Goal: Task Accomplishment & Management: Manage account settings

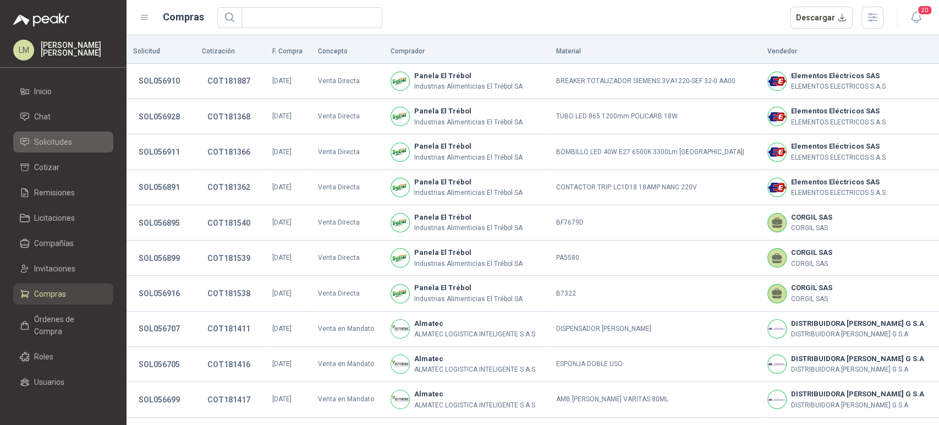
click at [61, 143] on span "Solicitudes" at bounding box center [53, 142] width 38 height 12
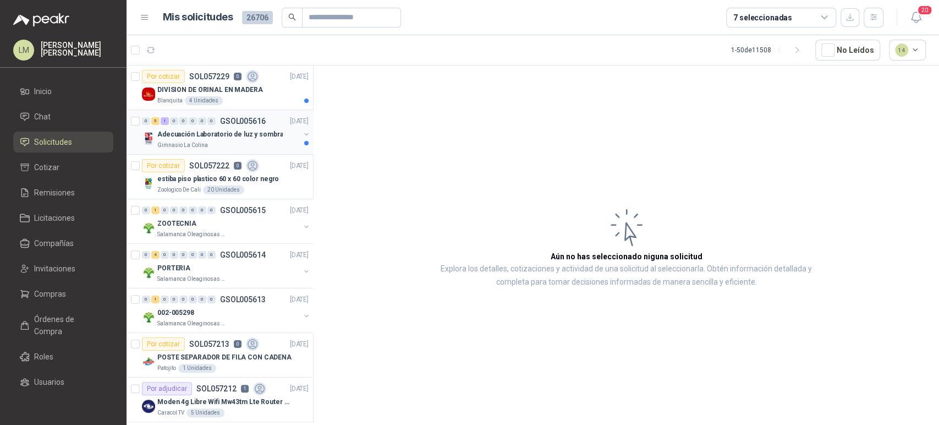
click at [302, 132] on button "button" at bounding box center [306, 134] width 9 height 9
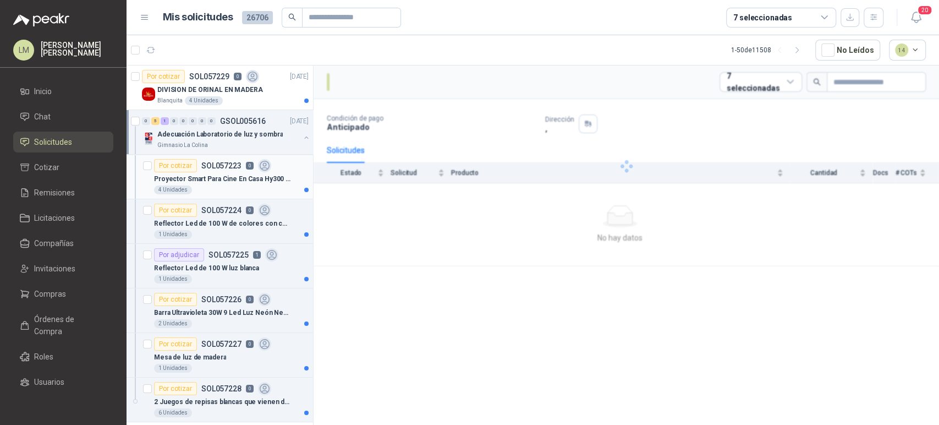
click at [220, 178] on p "Proyector Smart Para Cine En Casa Hy300 1080hd Android 11 Co Color Blanco" at bounding box center [222, 179] width 137 height 10
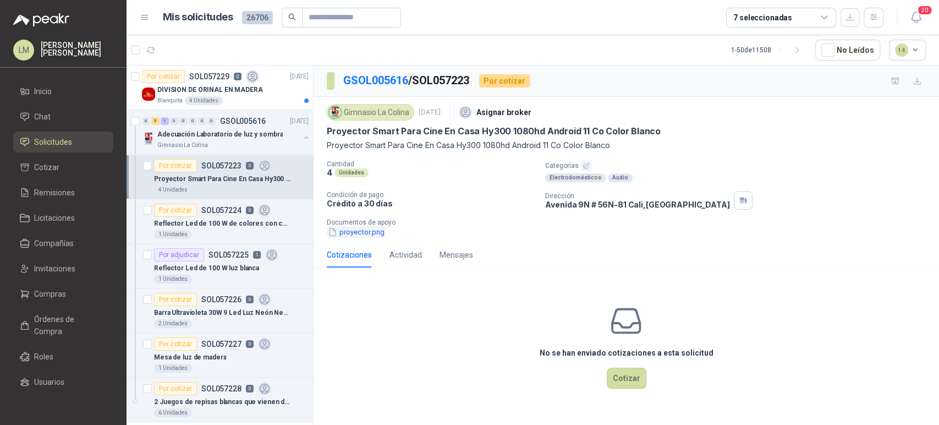
click at [358, 231] on button "proyector.png" at bounding box center [356, 232] width 59 height 12
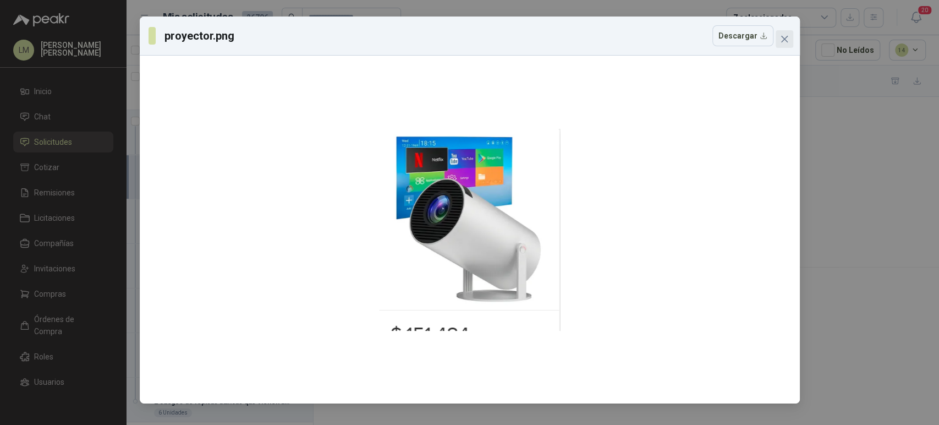
click at [782, 36] on icon "close" at bounding box center [784, 39] width 9 height 9
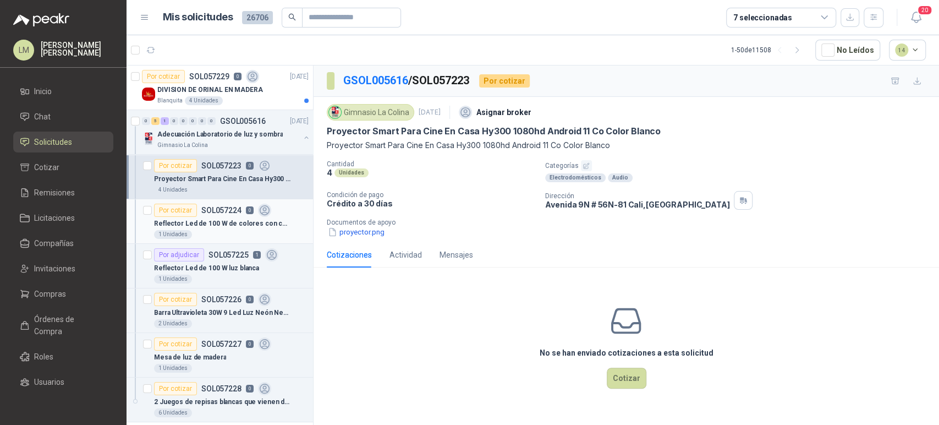
click at [194, 219] on p "Reflector Led de 100 W de colores con control" at bounding box center [222, 223] width 137 height 10
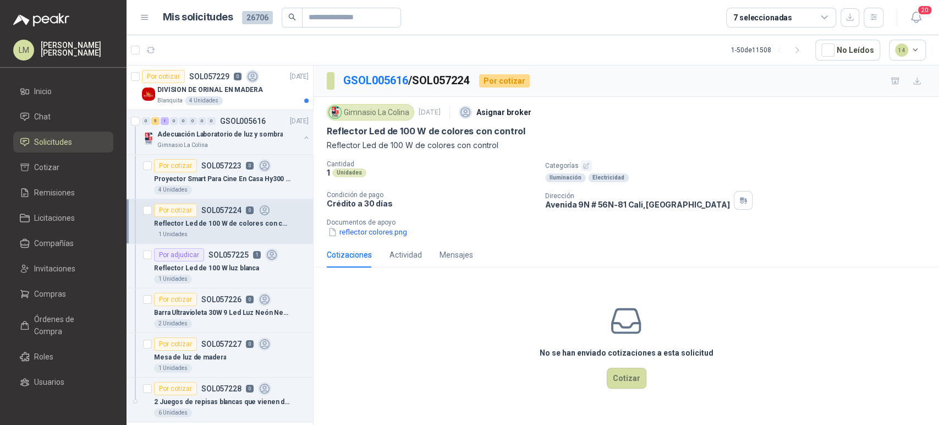
click at [359, 241] on div "Gimnasio La Colina [DATE] Asignar broker Reflector Led de 100 W de colores con …" at bounding box center [627, 169] width 626 height 145
click at [361, 235] on button "reflector colores.png" at bounding box center [367, 232] width 81 height 12
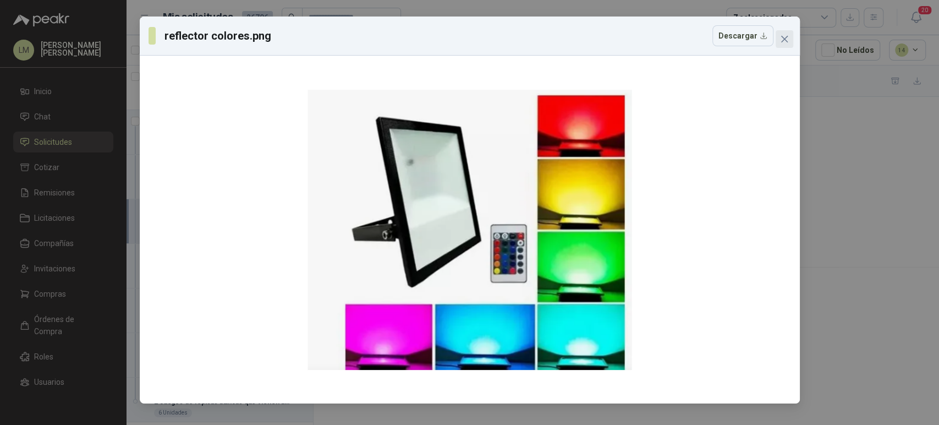
click at [784, 39] on icon "close" at bounding box center [784, 39] width 9 height 9
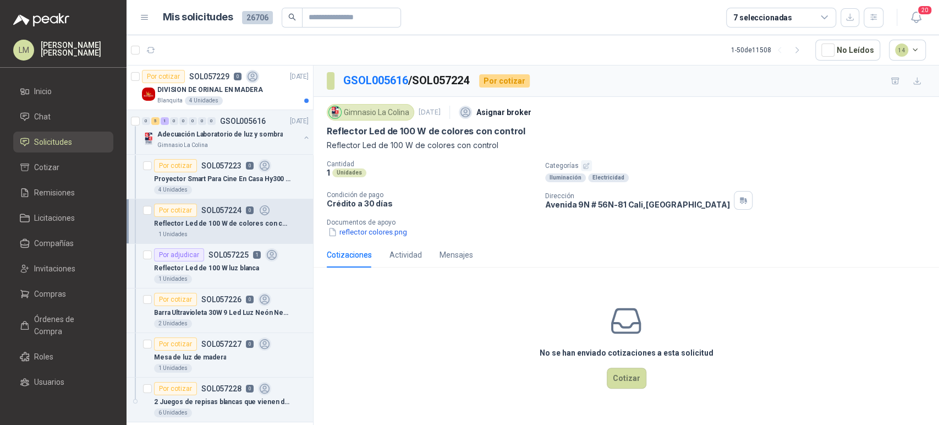
click at [583, 162] on icon "button" at bounding box center [586, 165] width 7 height 7
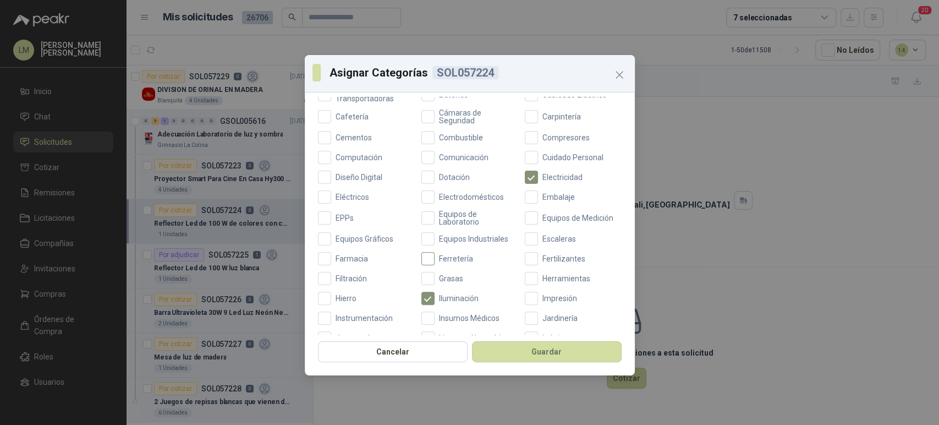
click at [435, 259] on span "Ferretería" at bounding box center [456, 259] width 43 height 8
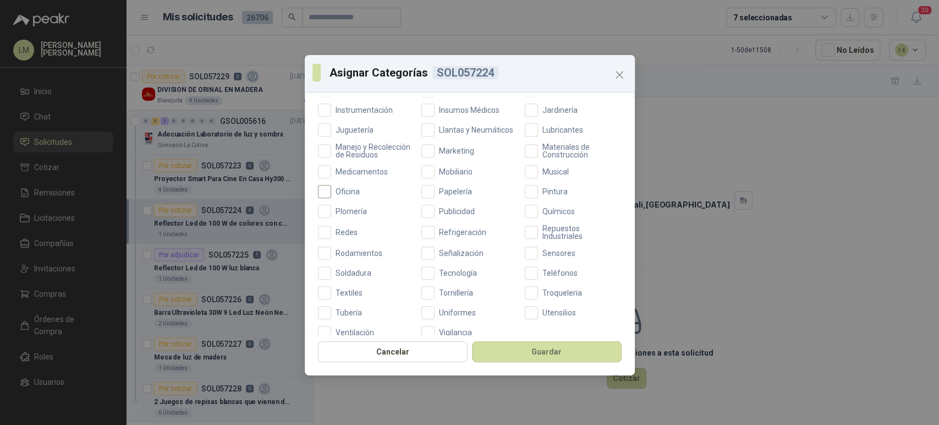
click at [342, 195] on span "Oficina" at bounding box center [347, 192] width 33 height 8
click at [491, 350] on button "Guardar" at bounding box center [547, 351] width 150 height 21
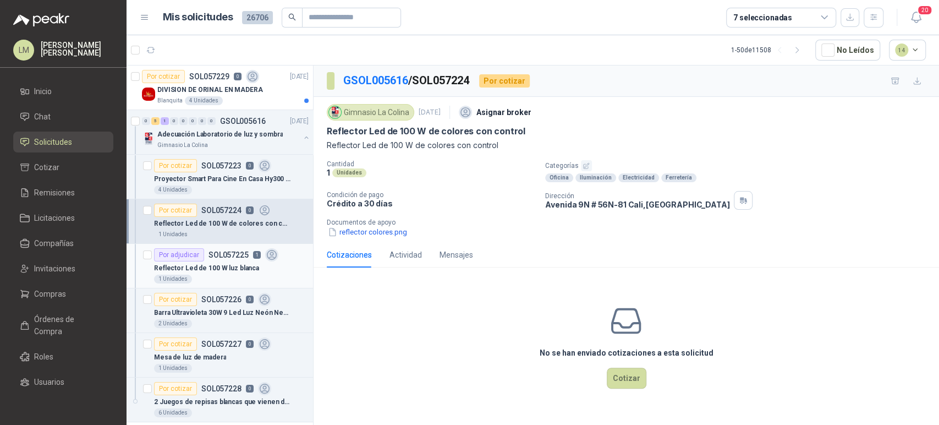
click at [204, 266] on p "Reflector Led de 100 W luz blanca" at bounding box center [206, 268] width 105 height 10
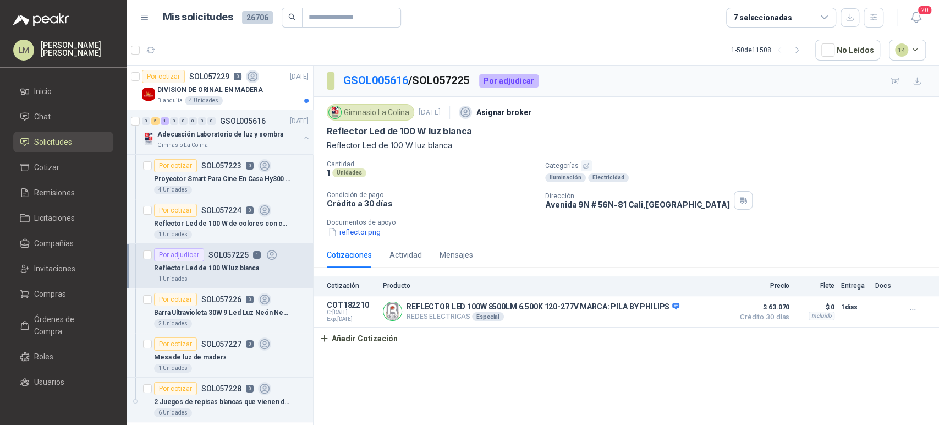
click at [586, 163] on icon "button" at bounding box center [586, 165] width 7 height 7
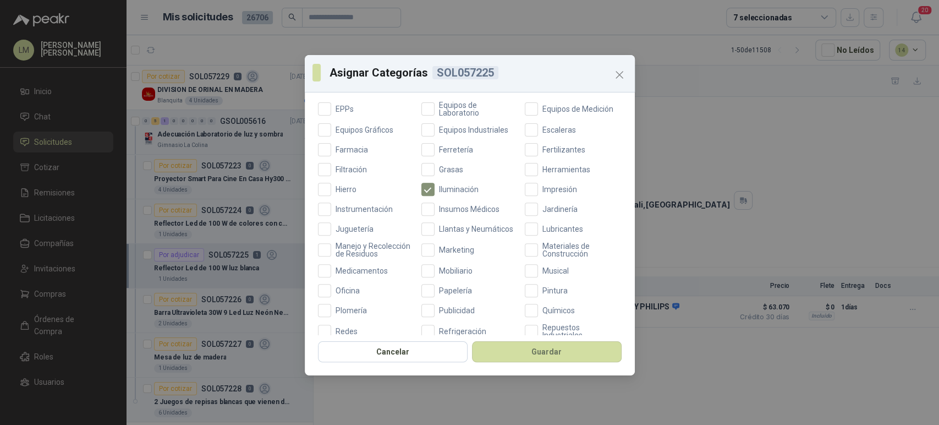
scroll to position [271, 0]
click at [342, 294] on span "Oficina" at bounding box center [347, 290] width 33 height 8
click at [441, 143] on label "Ferretería" at bounding box center [470, 149] width 97 height 13
click at [524, 347] on button "Guardar" at bounding box center [547, 351] width 150 height 21
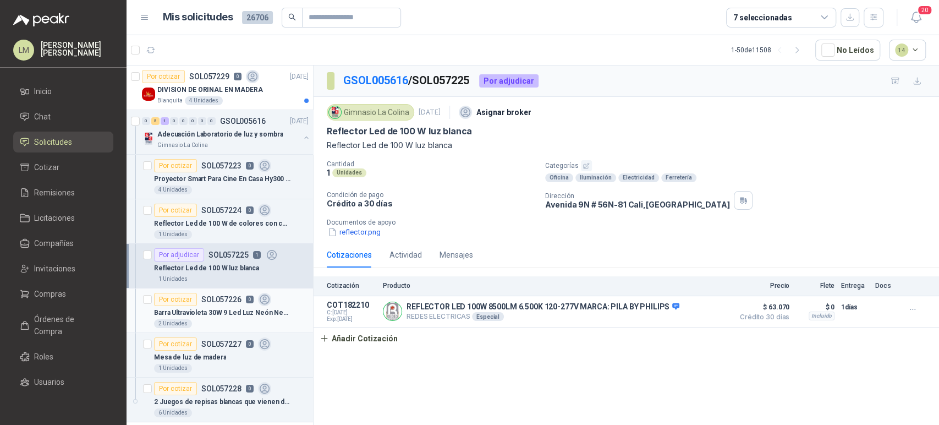
click at [206, 309] on p "Barra Ultravioleta 30W 9 Led Luz Neón Negra" at bounding box center [222, 313] width 137 height 10
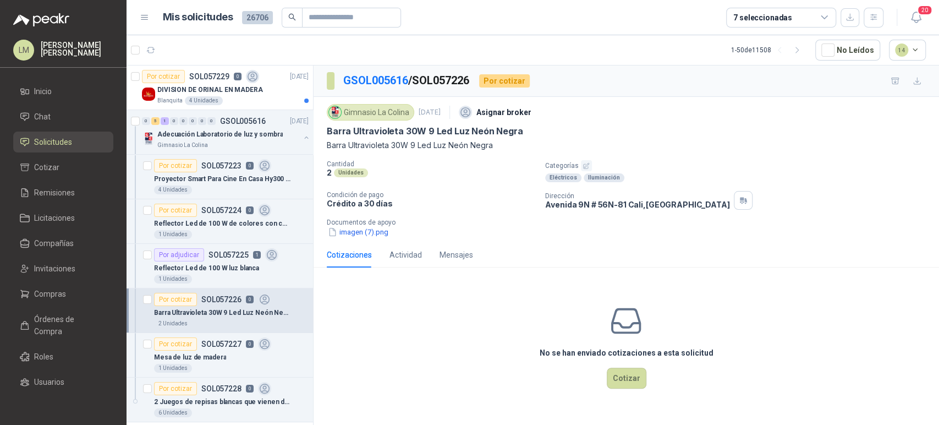
click at [352, 238] on div "Gimnasio La Colina [DATE] Asignar broker Barra Ultravioleta 30W 9 Led Luz Neón …" at bounding box center [627, 169] width 626 height 145
click at [352, 237] on button "imagen (7).png" at bounding box center [358, 232] width 63 height 12
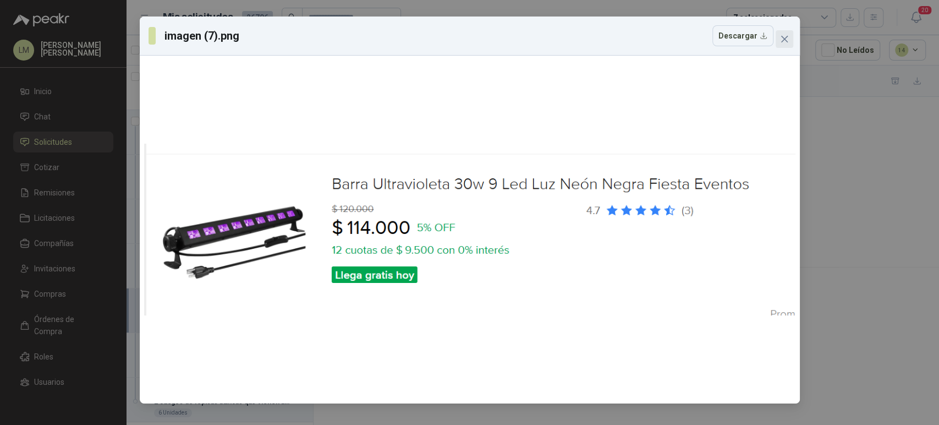
click at [784, 40] on icon "close" at bounding box center [784, 39] width 7 height 7
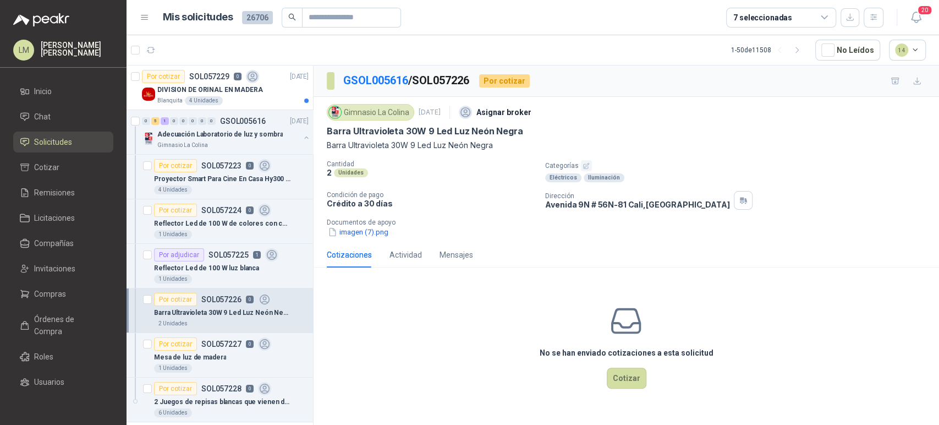
click at [585, 165] on icon "button" at bounding box center [586, 165] width 7 height 7
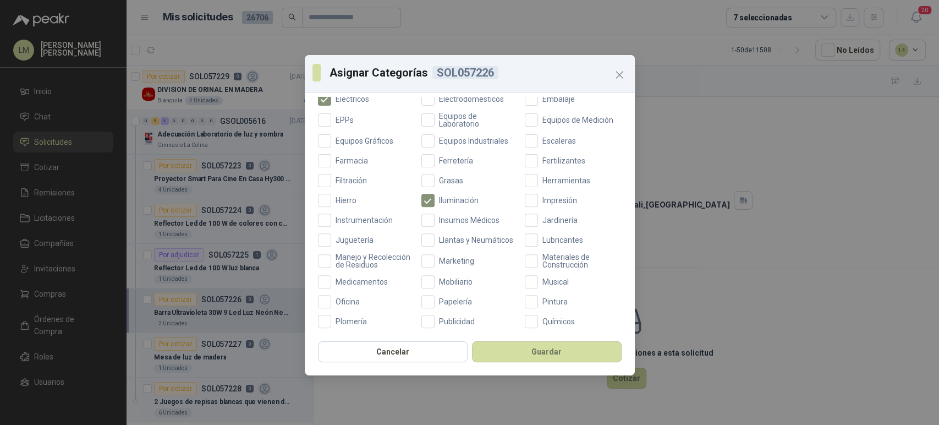
scroll to position [259, 0]
click at [439, 161] on span "Ferretería" at bounding box center [456, 161] width 43 height 8
click at [484, 352] on button "Guardar" at bounding box center [547, 351] width 150 height 21
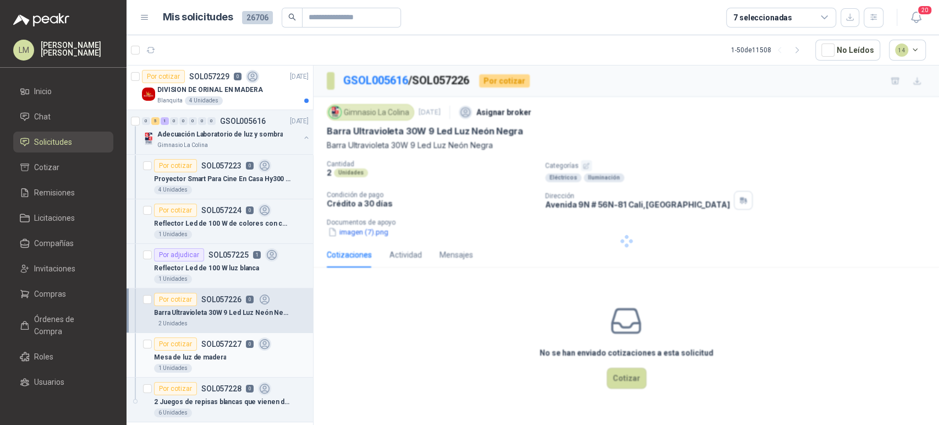
click at [190, 357] on p "Mesa de luz de madera" at bounding box center [190, 357] width 72 height 10
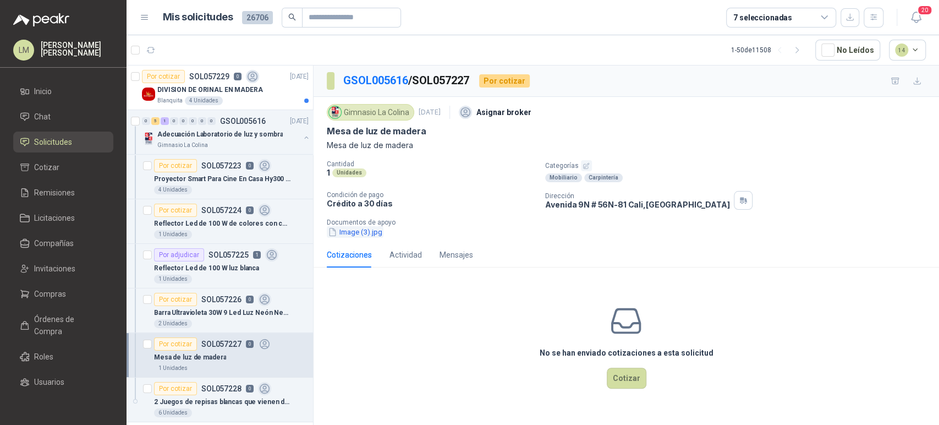
click at [369, 228] on button "Image (3).jpg" at bounding box center [355, 232] width 57 height 12
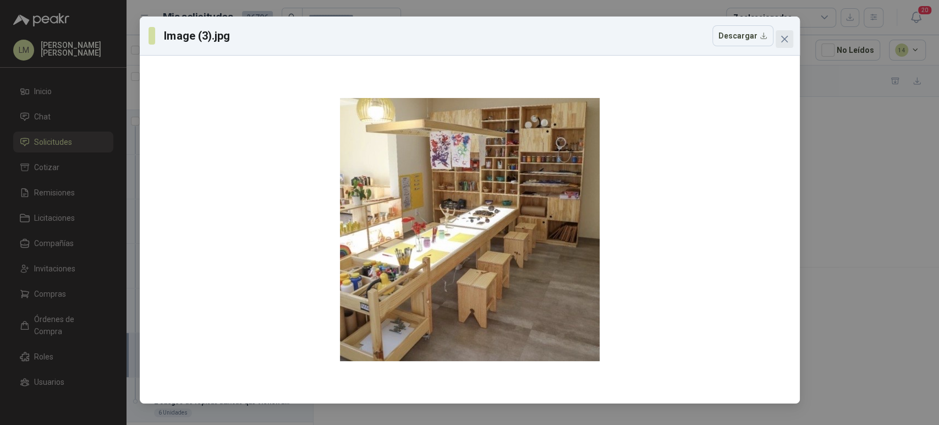
click at [785, 36] on icon "close" at bounding box center [784, 39] width 9 height 9
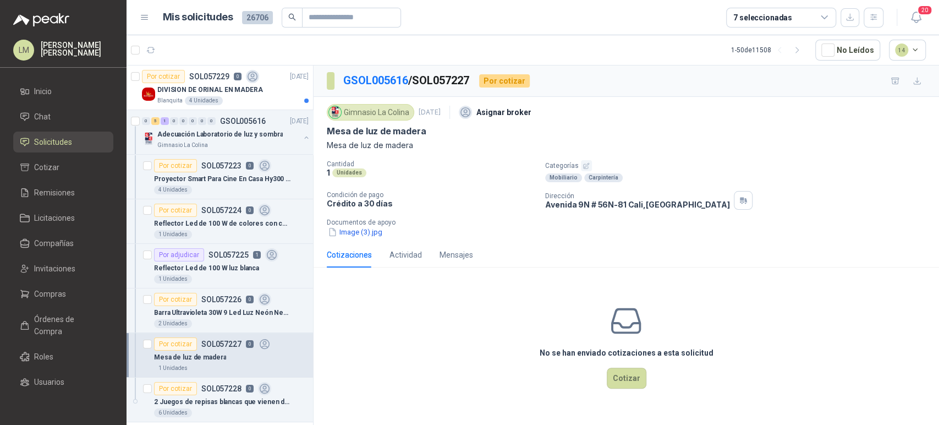
click at [583, 166] on icon "button" at bounding box center [586, 165] width 7 height 7
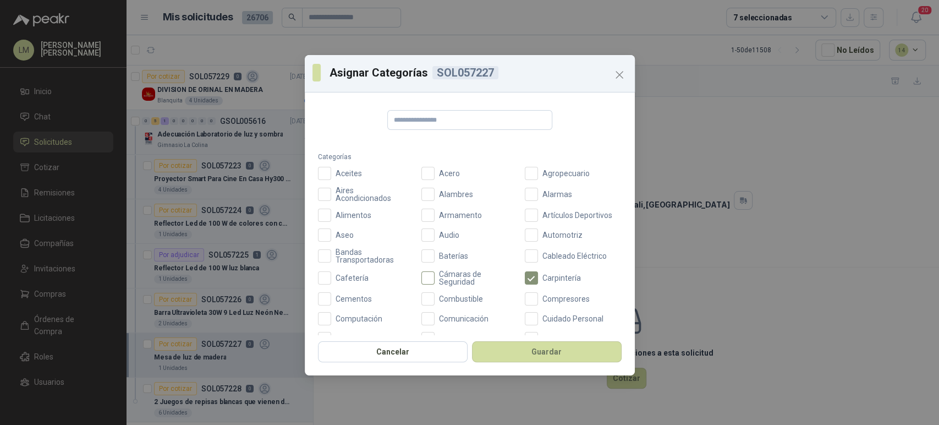
scroll to position [322, 0]
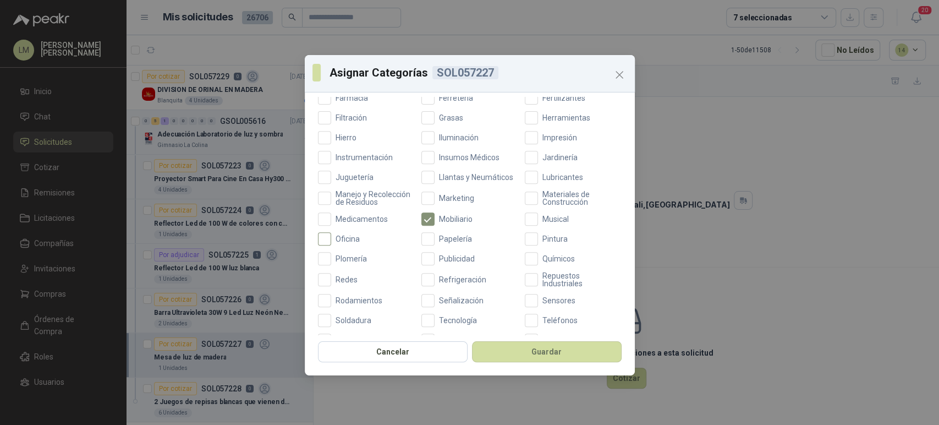
click at [335, 243] on span "Oficina" at bounding box center [347, 239] width 33 height 8
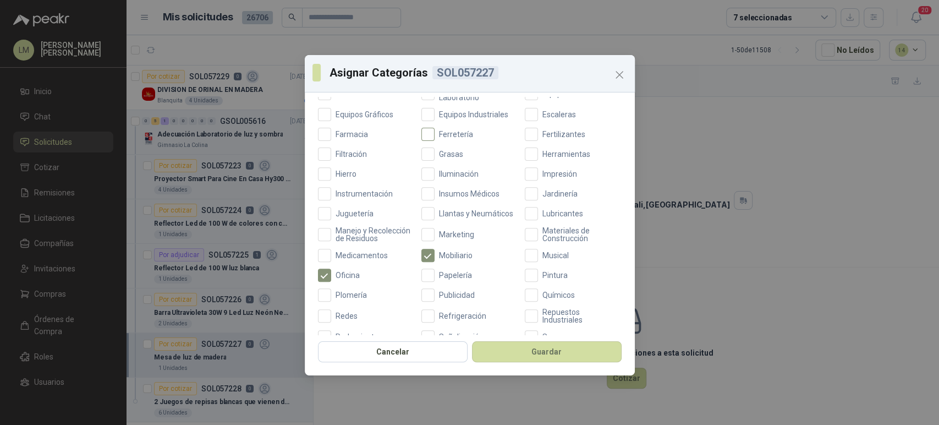
click at [440, 130] on span "Ferretería" at bounding box center [456, 134] width 43 height 8
click at [532, 357] on button "Guardar" at bounding box center [547, 351] width 150 height 21
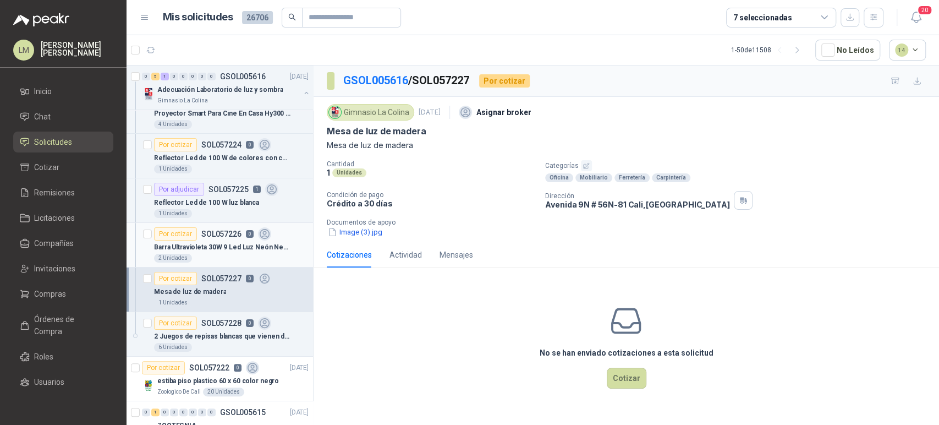
scroll to position [66, 0]
click at [187, 331] on p "2 Juegos de repisas blancas que vienen de 1 cajón, 2 cajones y tres cajones" at bounding box center [222, 336] width 137 height 10
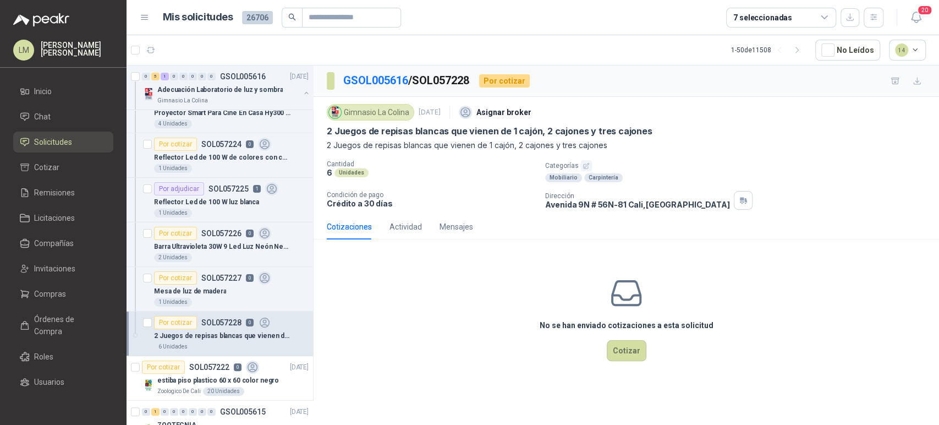
click at [583, 162] on icon "button" at bounding box center [586, 165] width 7 height 7
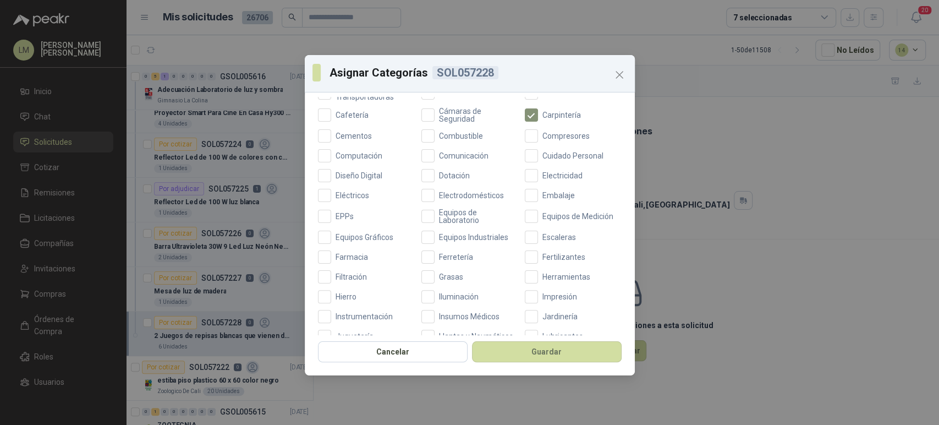
scroll to position [166, 0]
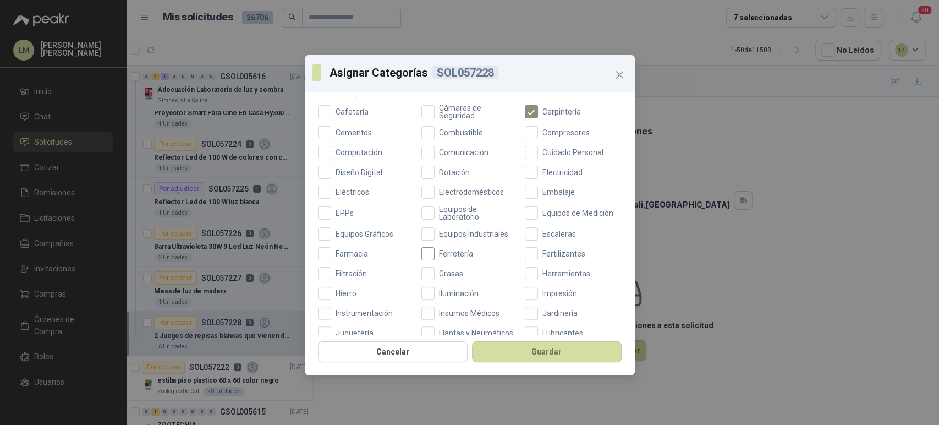
click at [439, 254] on span "Ferretería" at bounding box center [456, 254] width 43 height 8
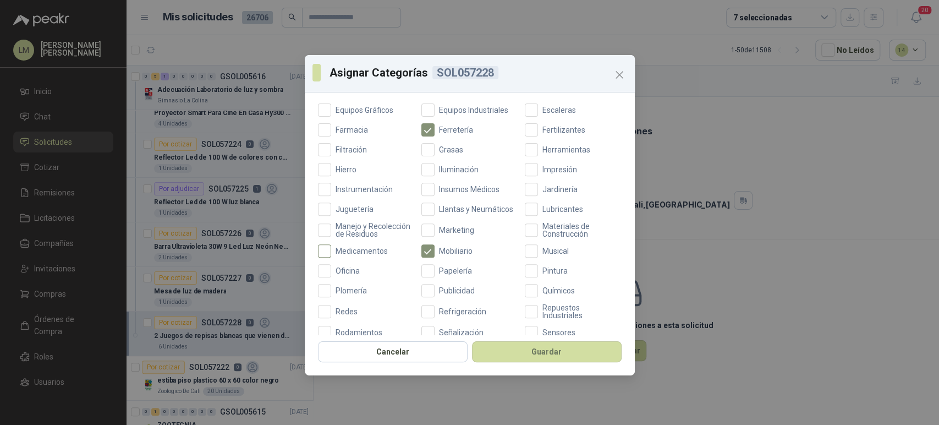
scroll to position [291, 0]
click at [492, 347] on button "Guardar" at bounding box center [547, 351] width 150 height 21
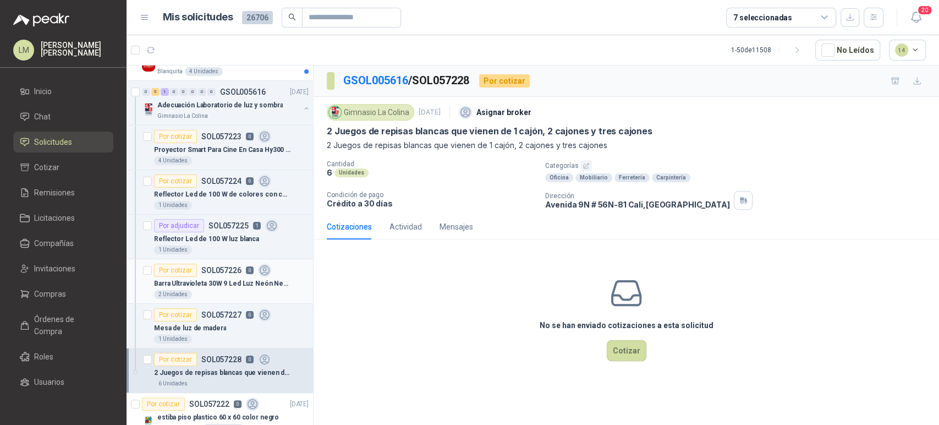
scroll to position [29, 1]
click at [457, 228] on div "Mensajes" at bounding box center [457, 227] width 34 height 12
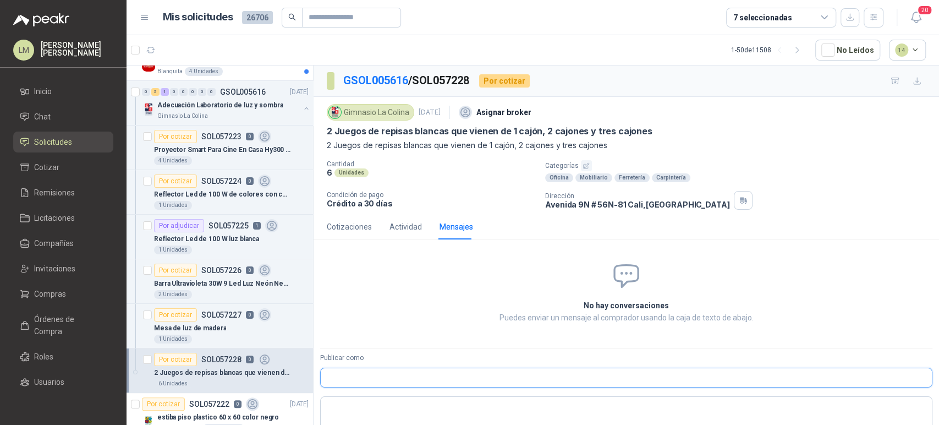
click at [347, 380] on input "Publicar como" at bounding box center [626, 377] width 611 height 19
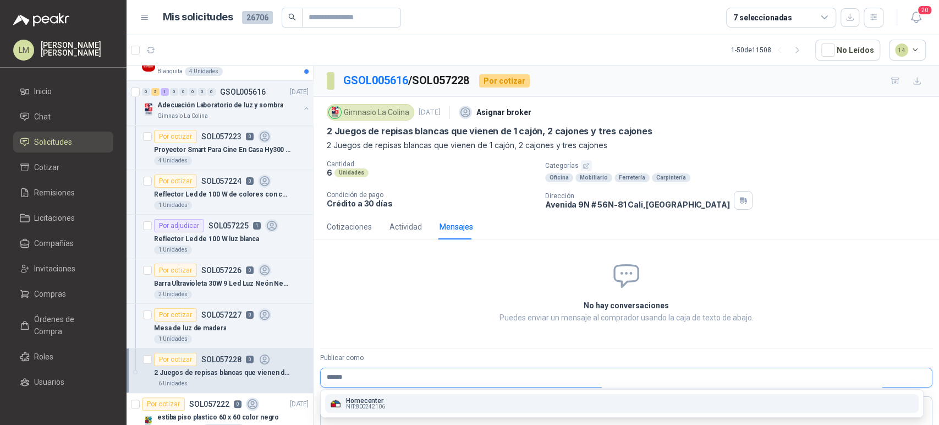
type input "******"
click at [383, 407] on span "NIT : 800242106" at bounding box center [365, 407] width 39 height 6
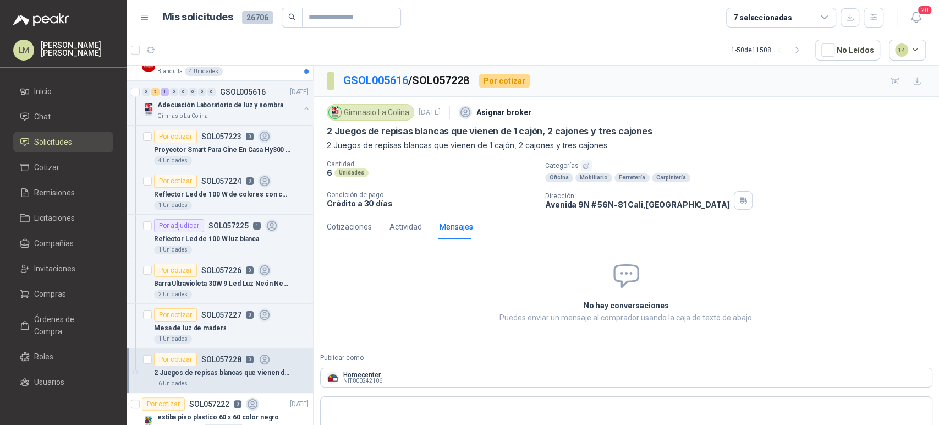
scroll to position [21, 0]
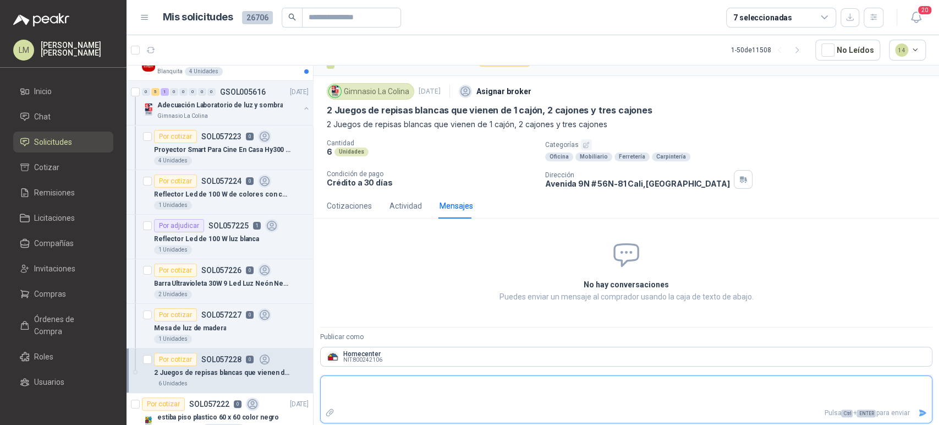
click at [366, 383] on textarea at bounding box center [626, 390] width 611 height 25
type textarea "*"
type textarea "**"
type textarea "***"
type textarea "****"
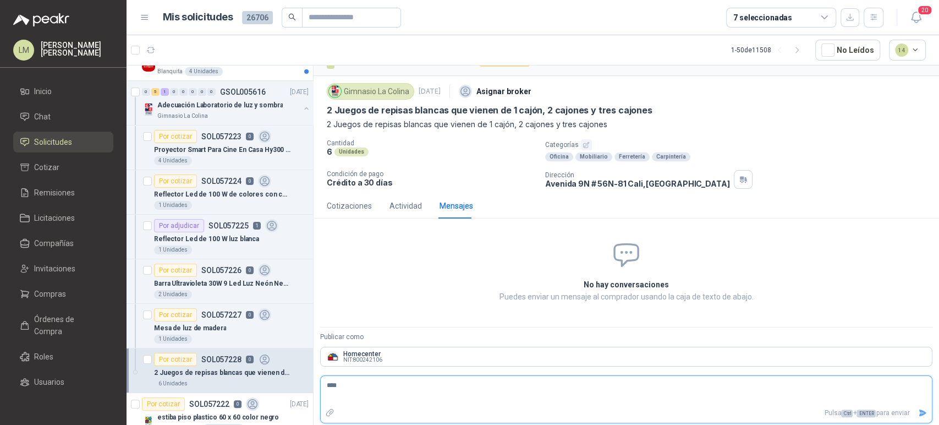
type textarea "*****"
type textarea "******"
type textarea "********"
type textarea "*********"
type textarea "**********"
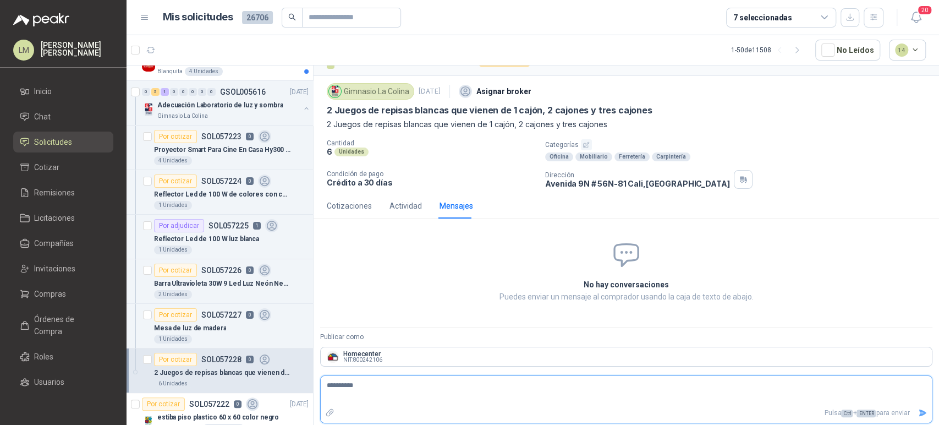
type textarea "**********"
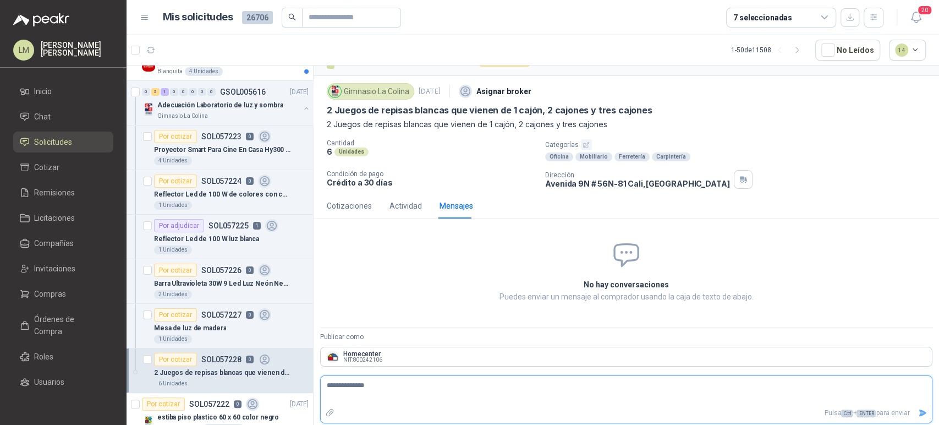
type textarea "**********"
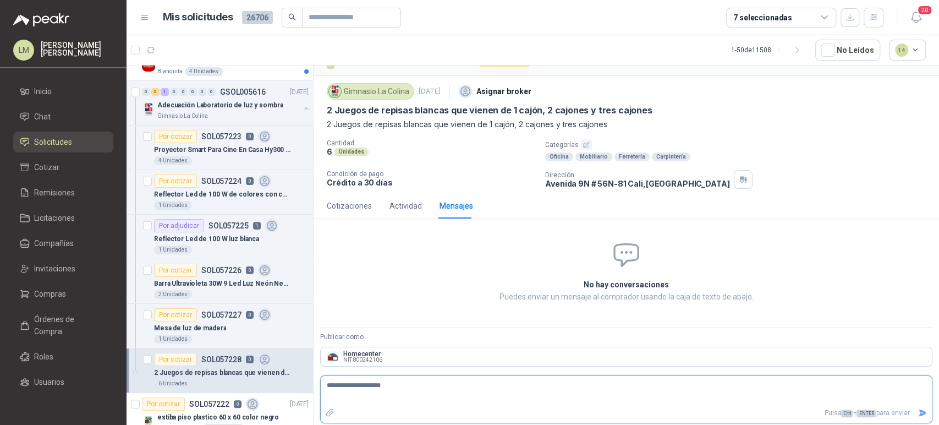
type textarea "**********"
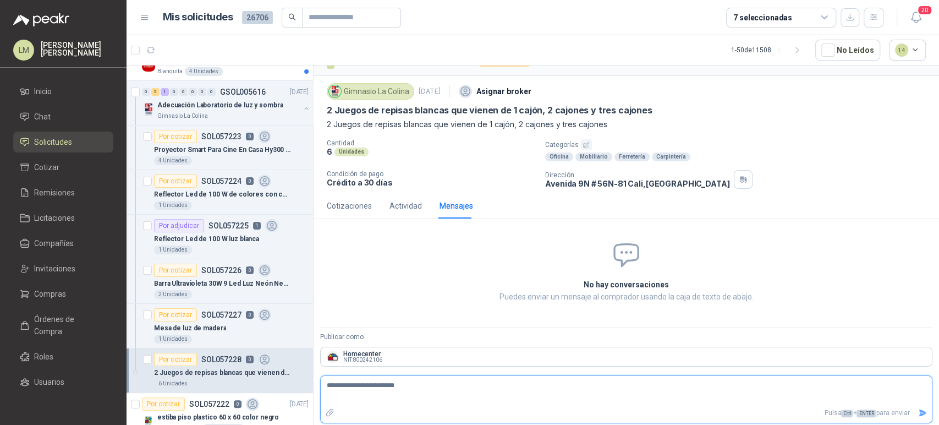
type textarea "**********"
click at [920, 412] on icon "Enviar" at bounding box center [924, 412] width 8 height 7
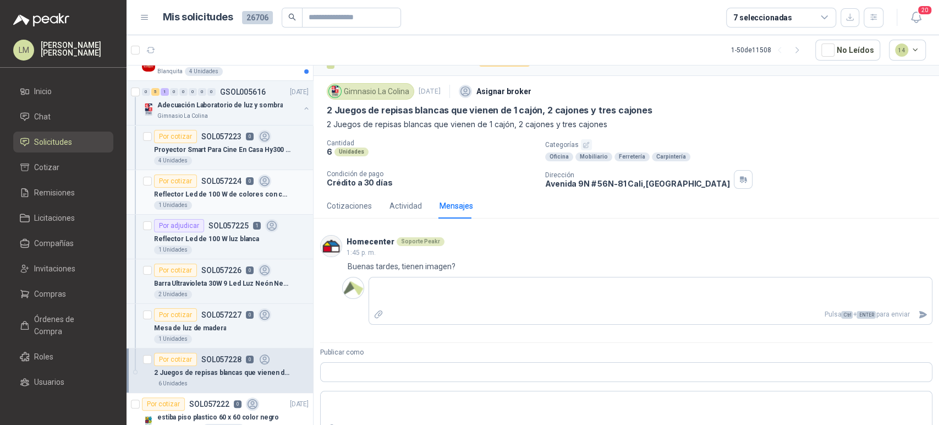
scroll to position [0, 1]
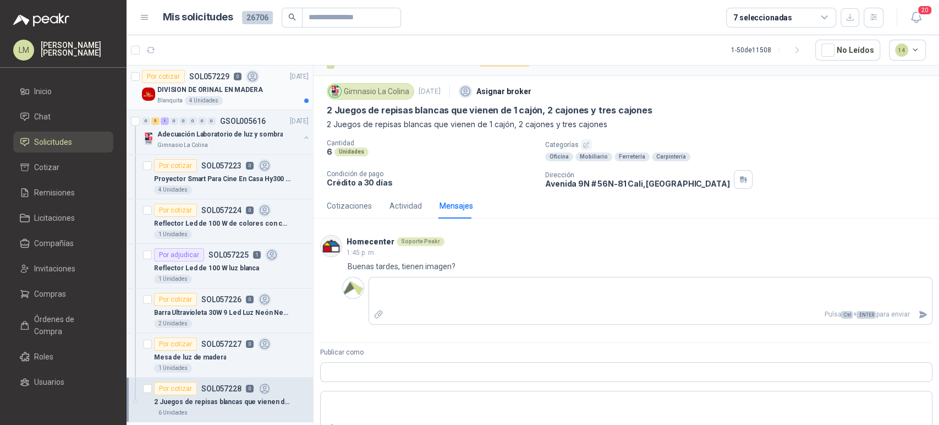
click at [198, 93] on p "DIVISION DE ORINAL EN MADERA" at bounding box center [210, 90] width 106 height 10
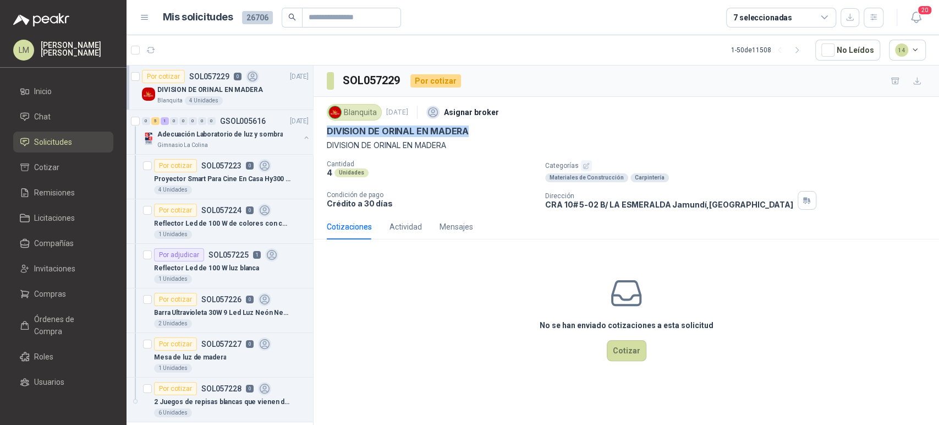
drag, startPoint x: 329, startPoint y: 133, endPoint x: 467, endPoint y: 133, distance: 138.7
click at [467, 133] on p "DIVISION DE ORINAL EN MADERA" at bounding box center [398, 131] width 142 height 12
copy p "DIVISION DE ORINAL EN MADERA"
click at [302, 137] on button "button" at bounding box center [306, 137] width 9 height 9
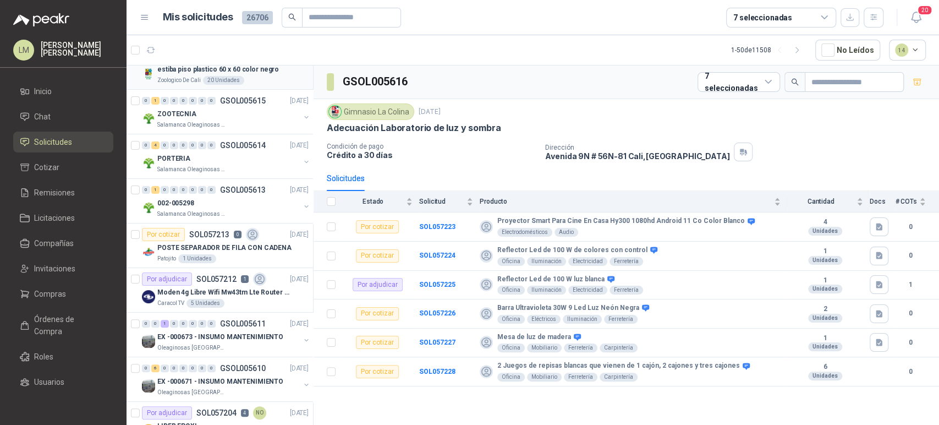
scroll to position [133, 1]
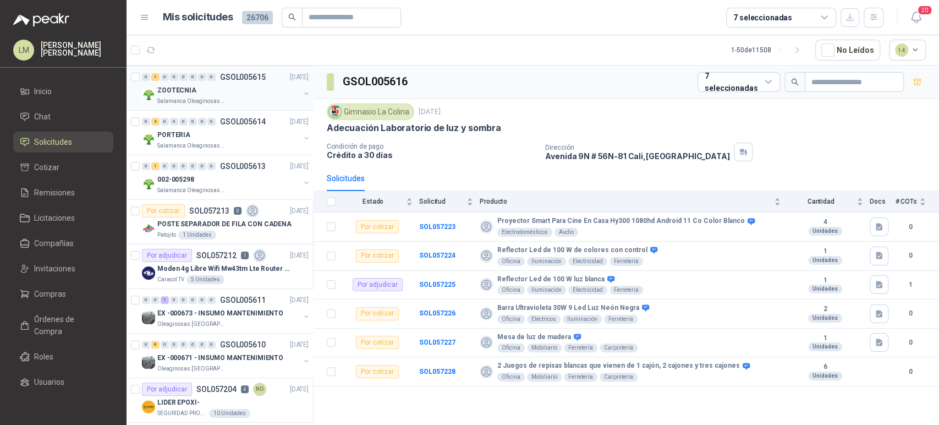
click at [216, 97] on p "Salamanca Oleaginosas SAS" at bounding box center [191, 101] width 69 height 9
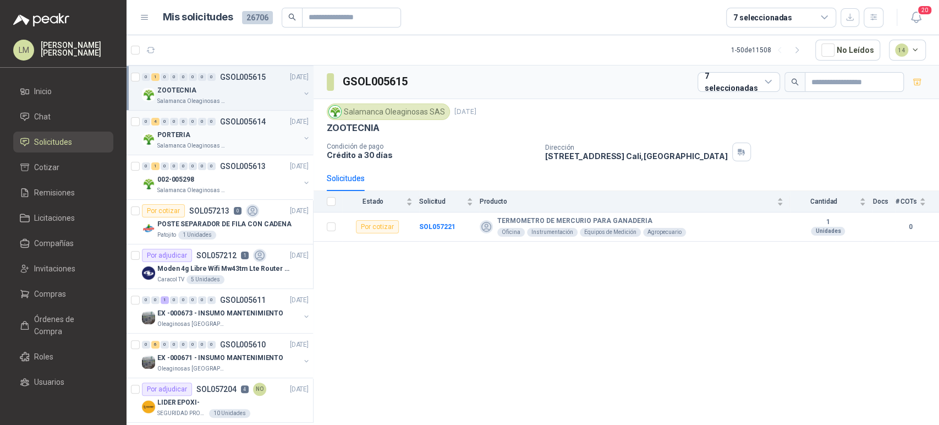
click at [228, 132] on div "PORTERIA" at bounding box center [228, 134] width 143 height 13
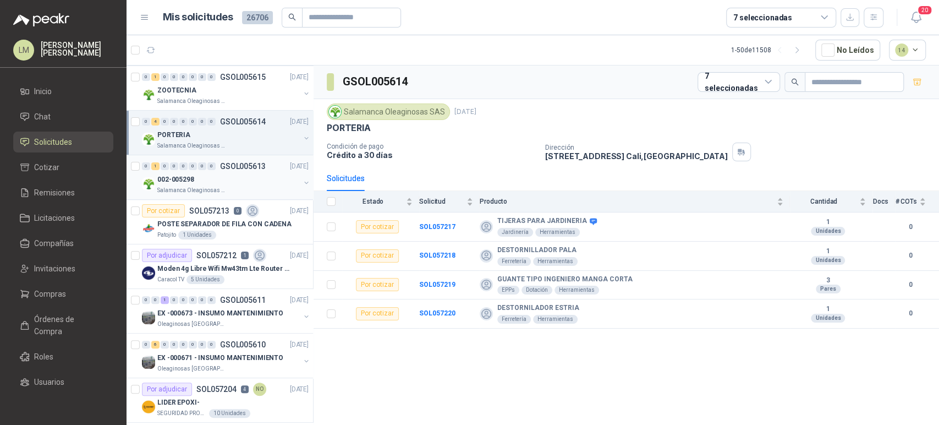
click at [219, 173] on div "002-005298" at bounding box center [228, 179] width 143 height 13
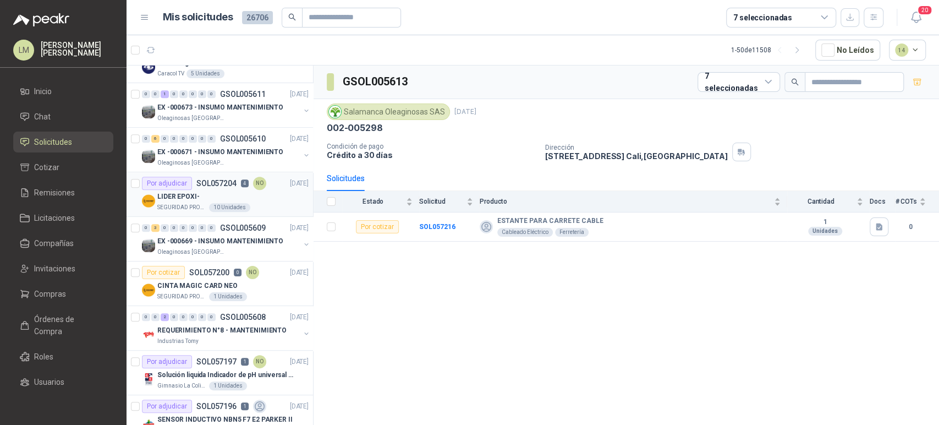
scroll to position [340, 1]
click at [211, 197] on div "LIDER EPOXI-" at bounding box center [232, 195] width 151 height 13
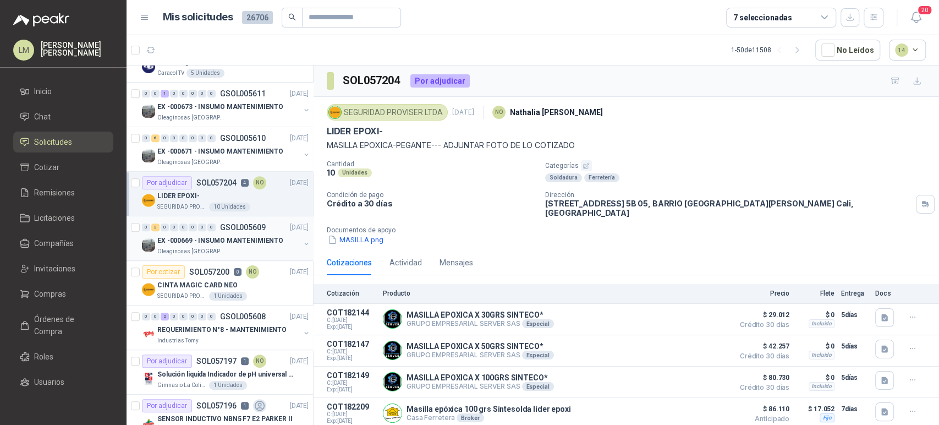
click at [210, 237] on p "EX -000669 - INSUMO MANTENIMIENTO" at bounding box center [220, 241] width 126 height 10
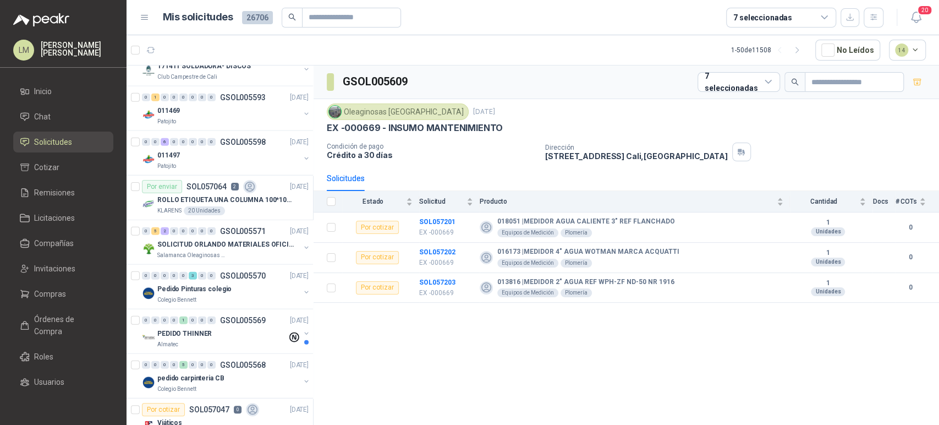
scroll to position [1886, 0]
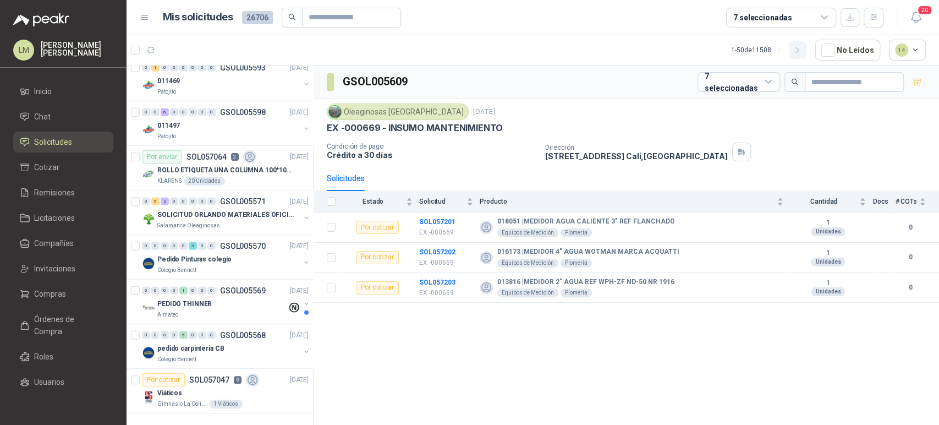
click at [799, 47] on icon "button" at bounding box center [797, 50] width 3 height 6
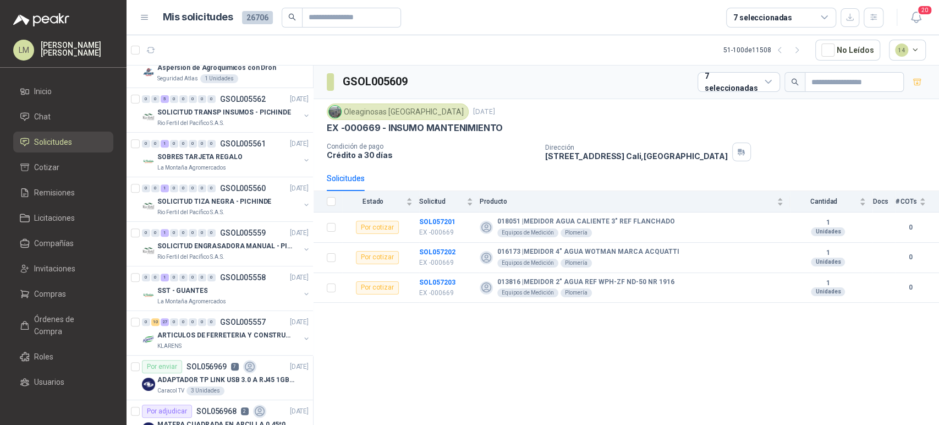
scroll to position [291, 1]
click at [198, 335] on p "ARTICULOS DE FERRETERIA Y CONSTRUCCION EN GENERAL" at bounding box center [225, 334] width 137 height 10
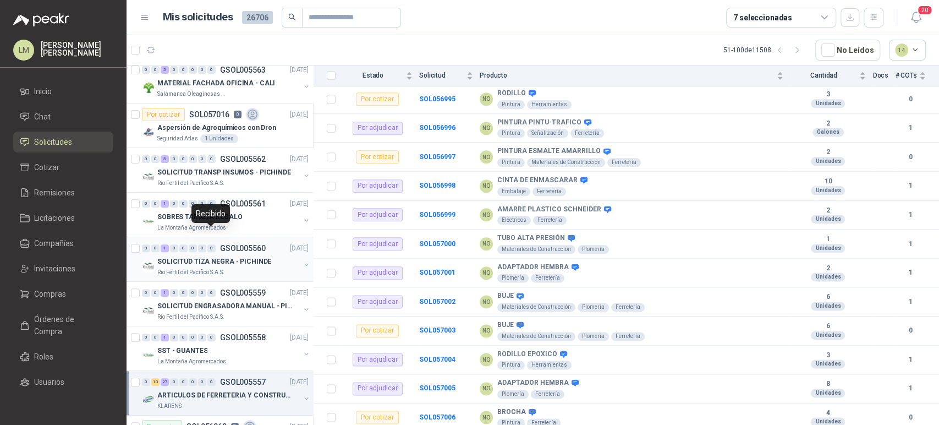
scroll to position [225, 1]
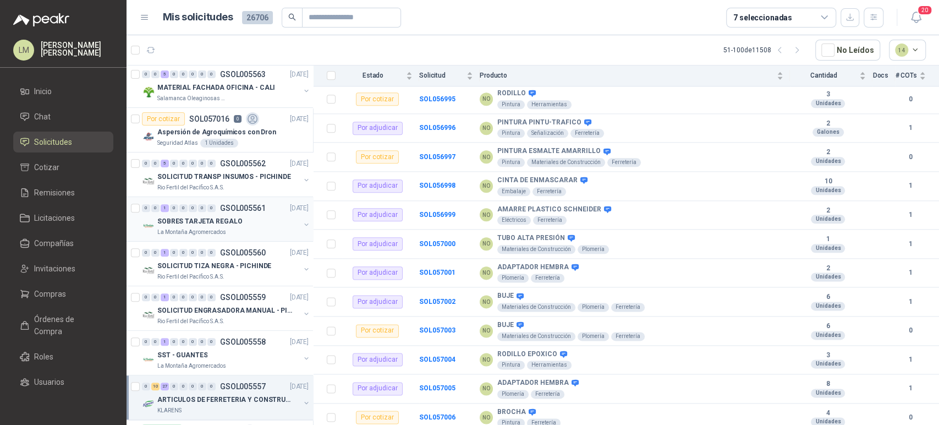
click at [302, 223] on button "button" at bounding box center [306, 224] width 9 height 9
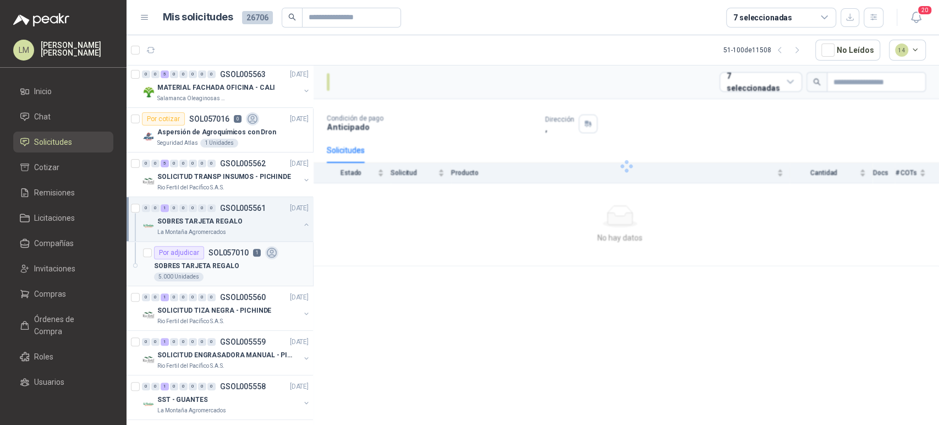
click at [225, 250] on p "SOL057010" at bounding box center [229, 253] width 40 height 8
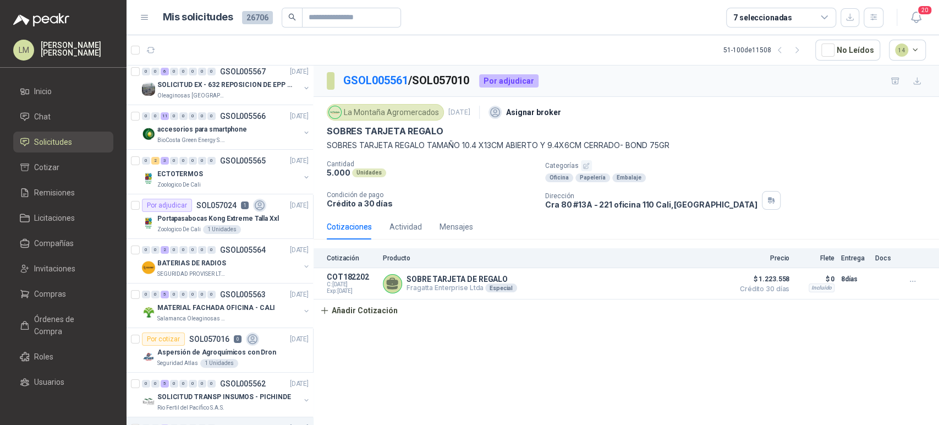
scroll to position [0, 1]
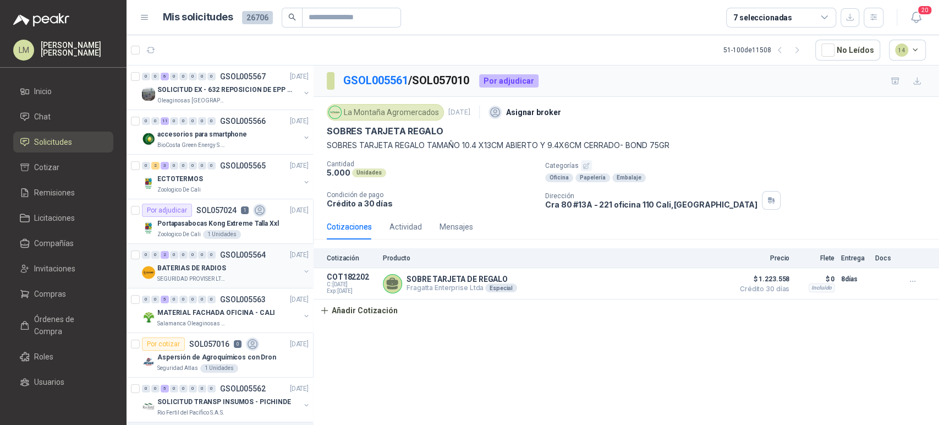
click at [302, 271] on button "button" at bounding box center [306, 271] width 9 height 9
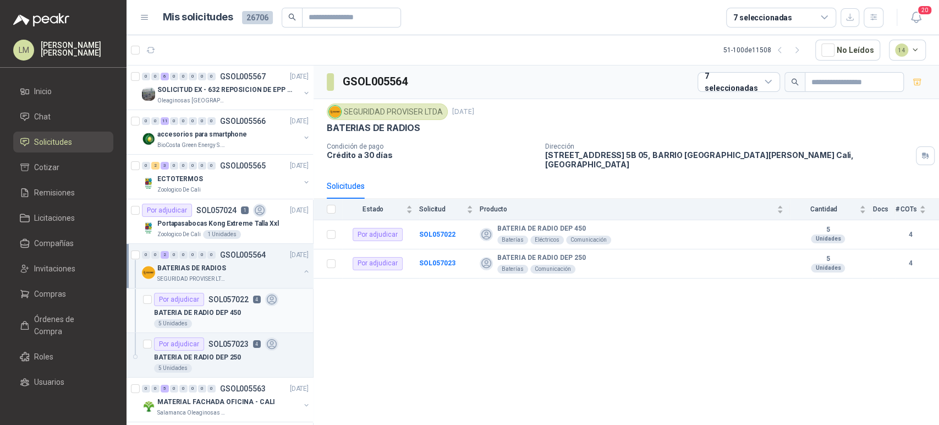
click at [226, 306] on div "BATERIA DE RADIO DEP 450" at bounding box center [231, 312] width 155 height 13
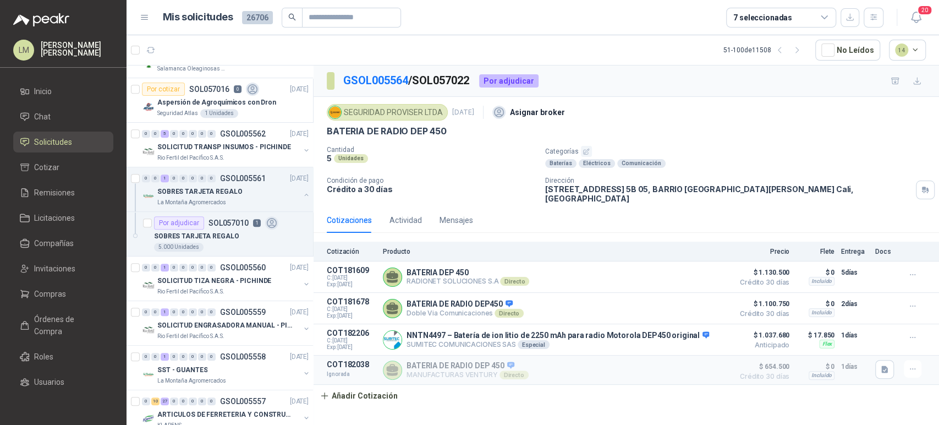
scroll to position [345, 1]
click at [40, 267] on span "Invitaciones" at bounding box center [54, 269] width 41 height 12
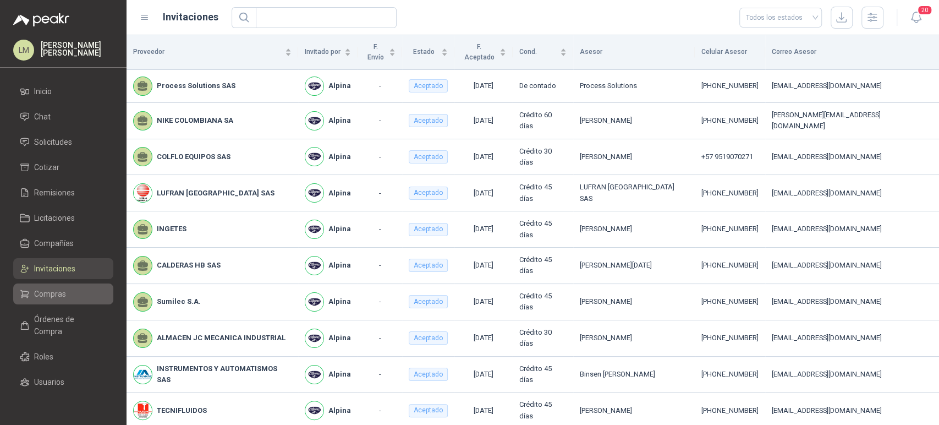
click at [47, 293] on span "Compras" at bounding box center [50, 294] width 32 height 12
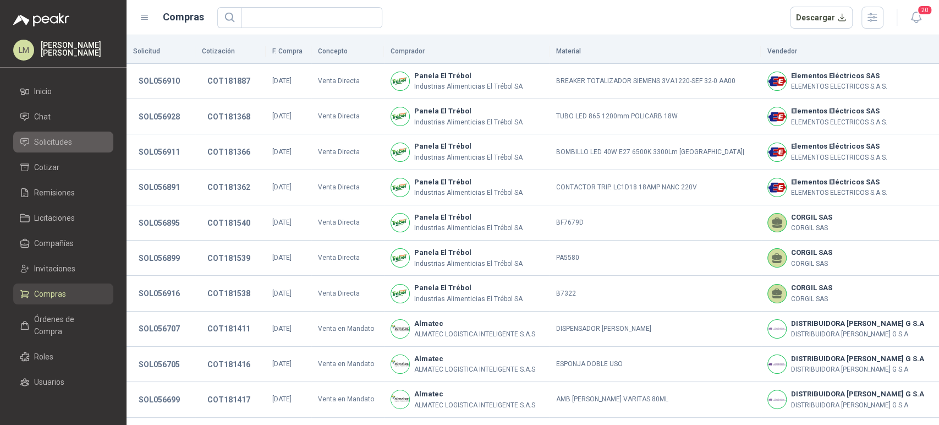
click at [59, 142] on span "Solicitudes" at bounding box center [53, 142] width 38 height 12
